Goal: Task Accomplishment & Management: Use online tool/utility

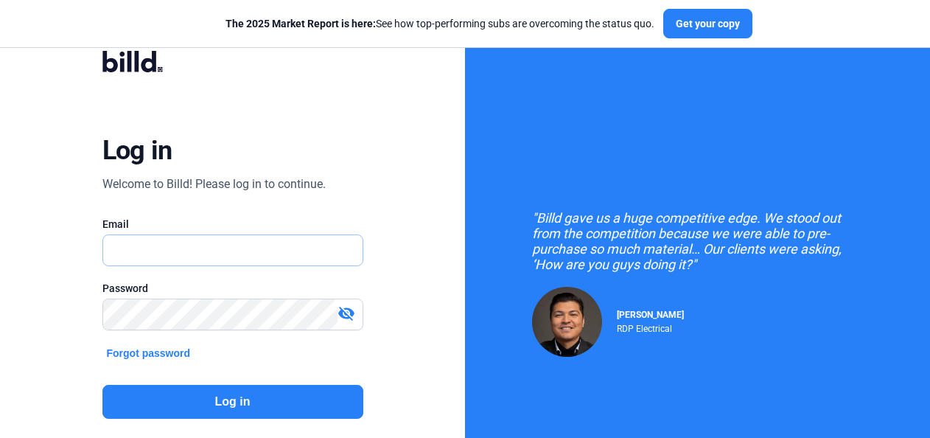
type input "[EMAIL_ADDRESS][DOMAIN_NAME]"
click at [253, 399] on button "Log in" at bounding box center [232, 402] width 261 height 34
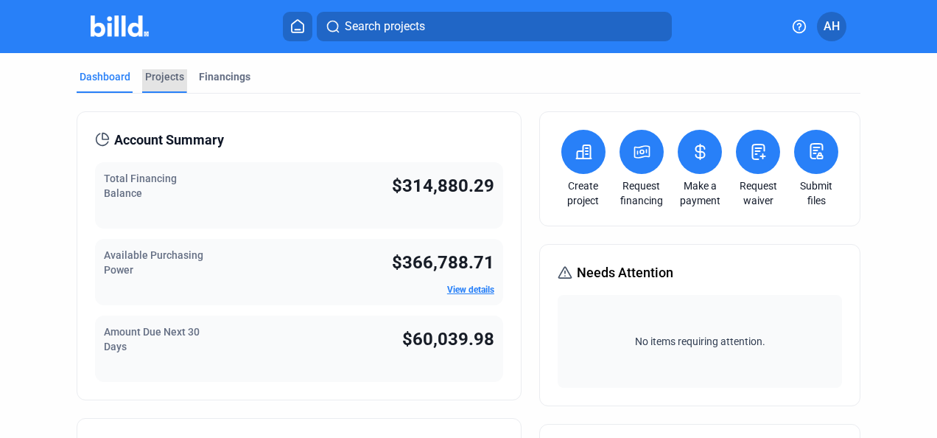
click at [166, 75] on div "Projects" at bounding box center [164, 76] width 39 height 15
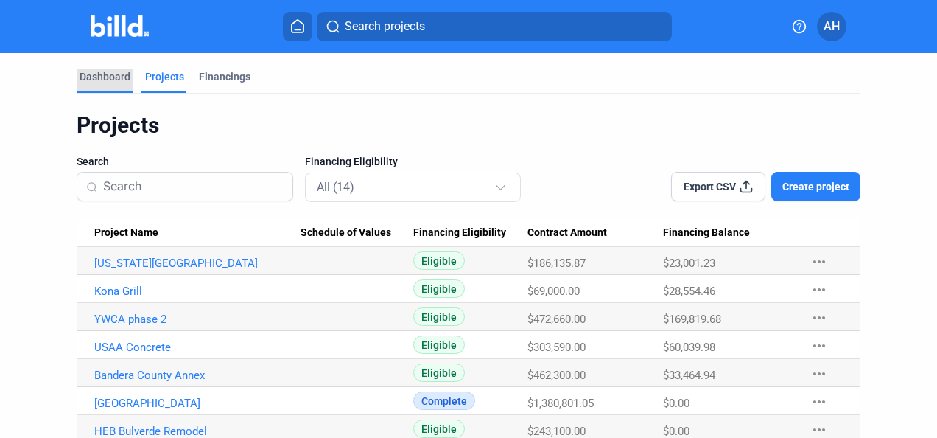
click at [113, 76] on div "Dashboard" at bounding box center [105, 76] width 51 height 15
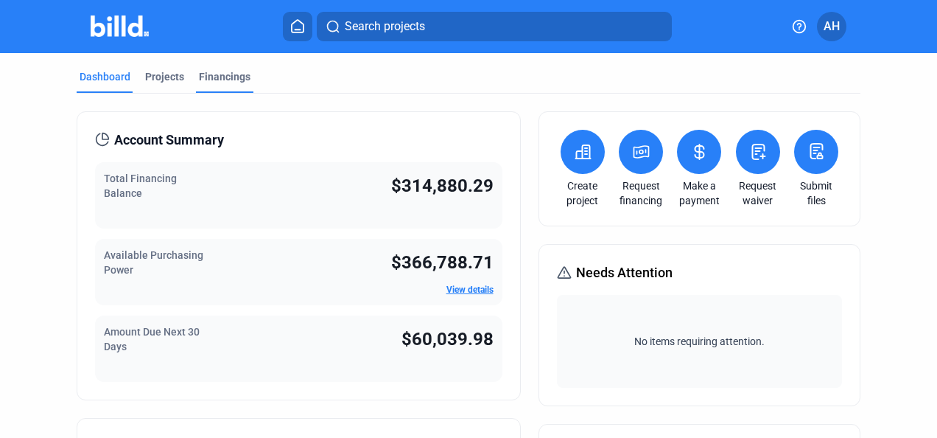
click at [222, 81] on div "Financings" at bounding box center [225, 76] width 52 height 15
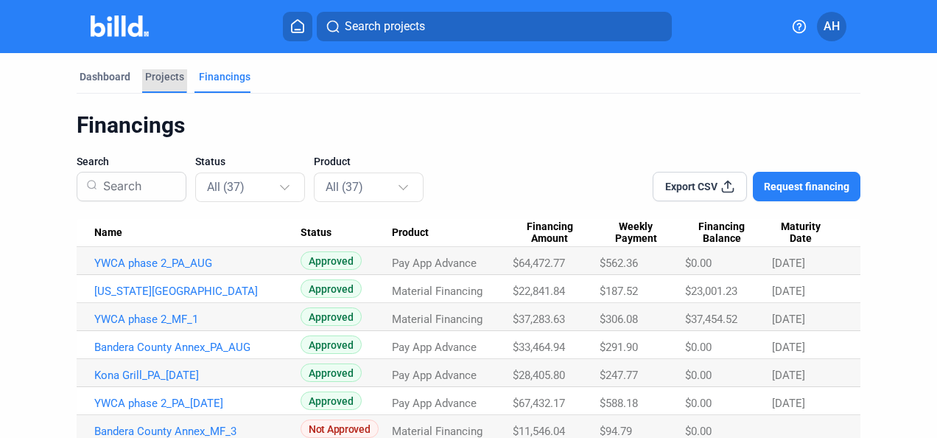
click at [154, 77] on div "Projects" at bounding box center [164, 76] width 39 height 15
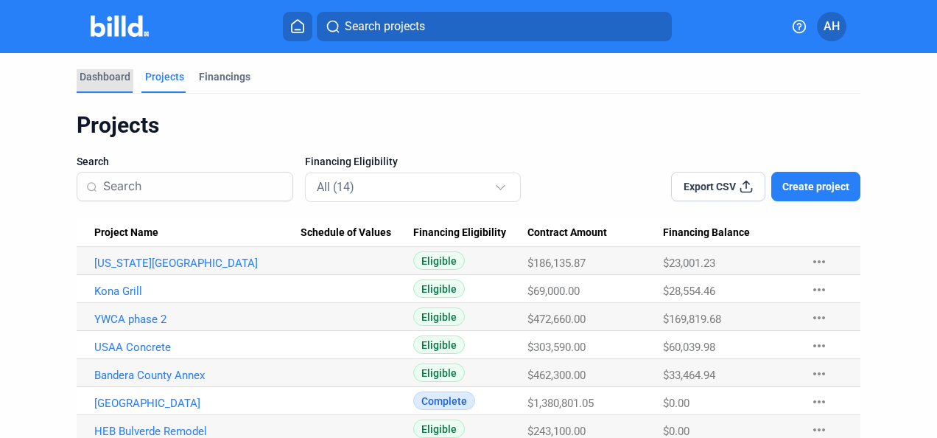
click at [121, 71] on div "Dashboard" at bounding box center [105, 76] width 51 height 15
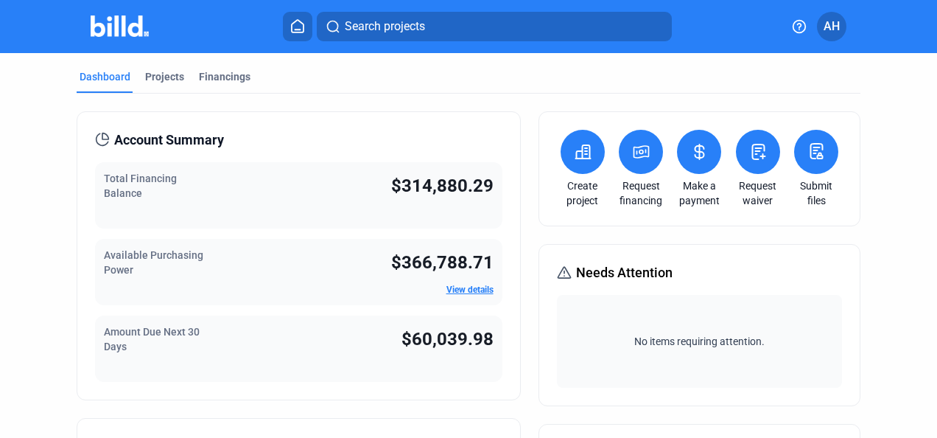
click at [690, 156] on icon at bounding box center [699, 152] width 18 height 18
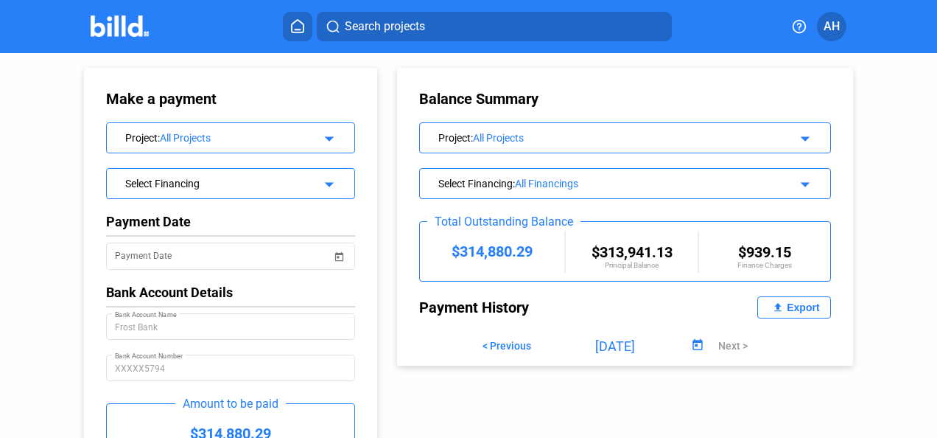
click at [246, 185] on div "Select Financing" at bounding box center [219, 182] width 189 height 15
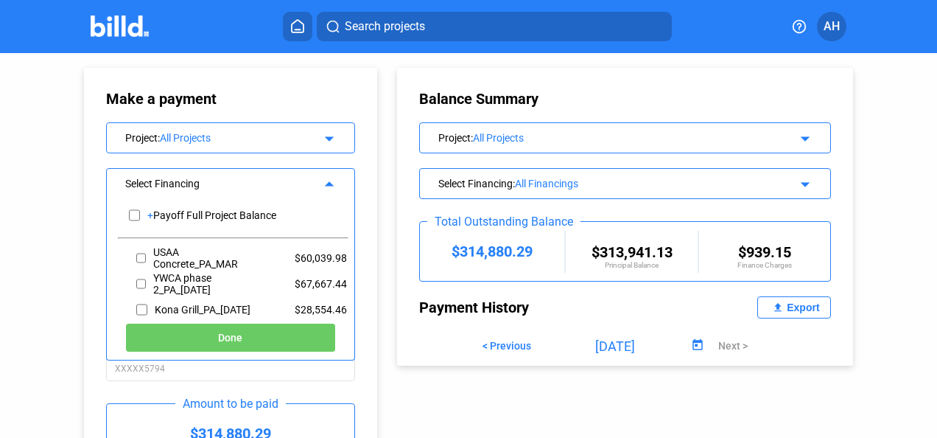
click at [51, 276] on div "Make a payment Project : All Projects arrow_drop_down Select Financing arrow_dr…" at bounding box center [215, 295] width 337 height 484
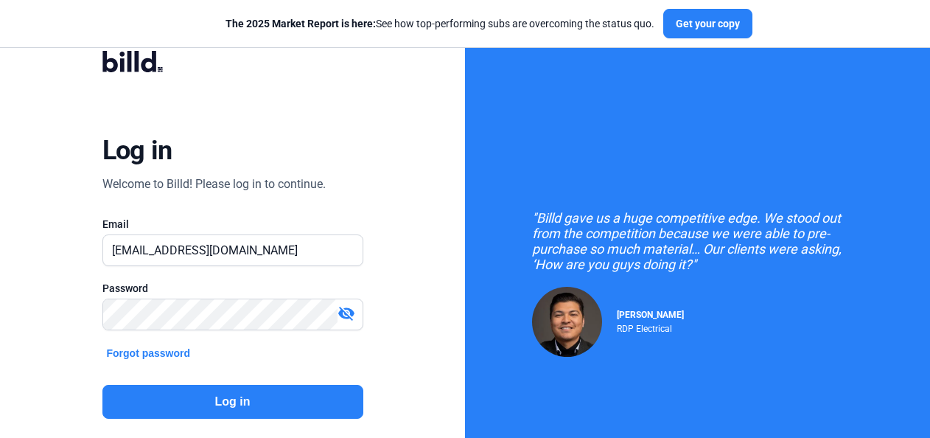
click at [215, 402] on button "Log in" at bounding box center [232, 402] width 261 height 34
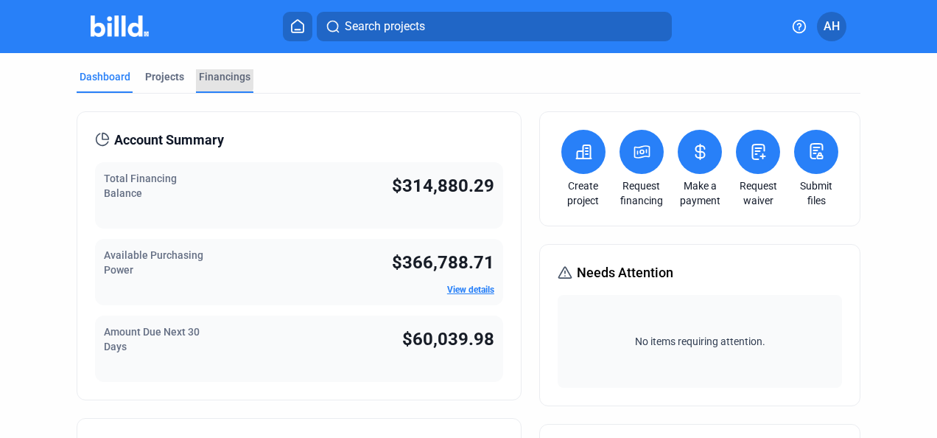
click at [207, 77] on div "Financings" at bounding box center [225, 76] width 52 height 15
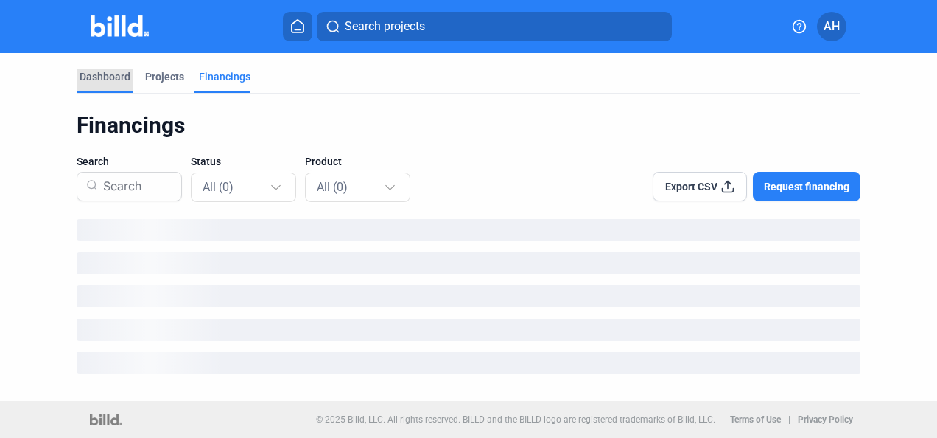
click at [116, 74] on div "Dashboard" at bounding box center [105, 76] width 51 height 15
